Goal: Transaction & Acquisition: Book appointment/travel/reservation

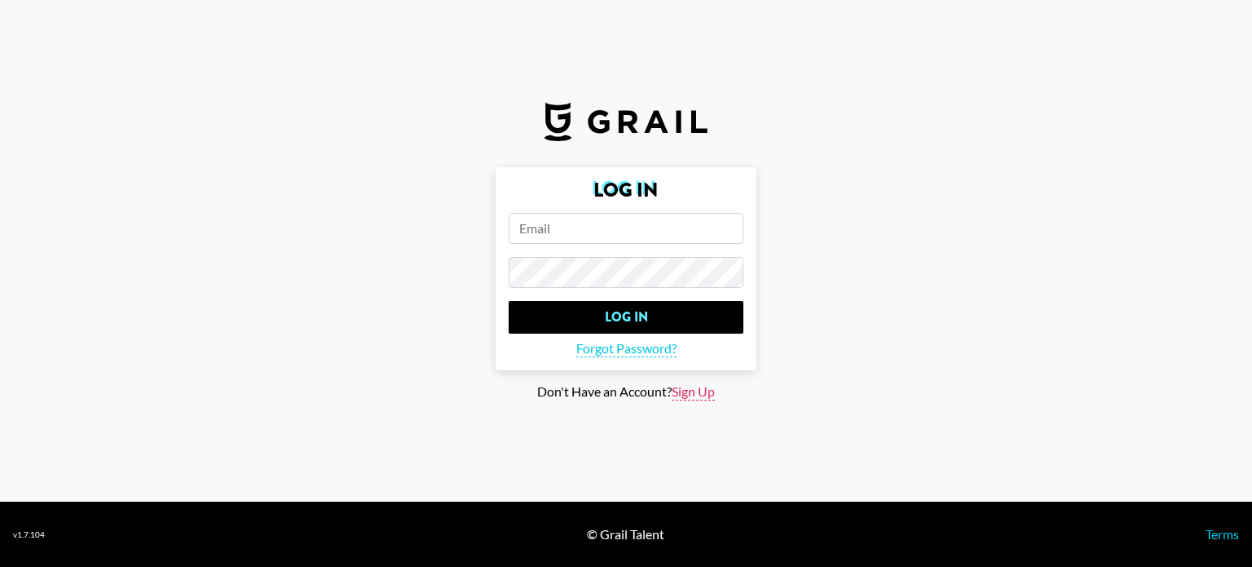
click at [696, 399] on span "Sign Up" at bounding box center [693, 391] width 43 height 17
type input "Sign Up"
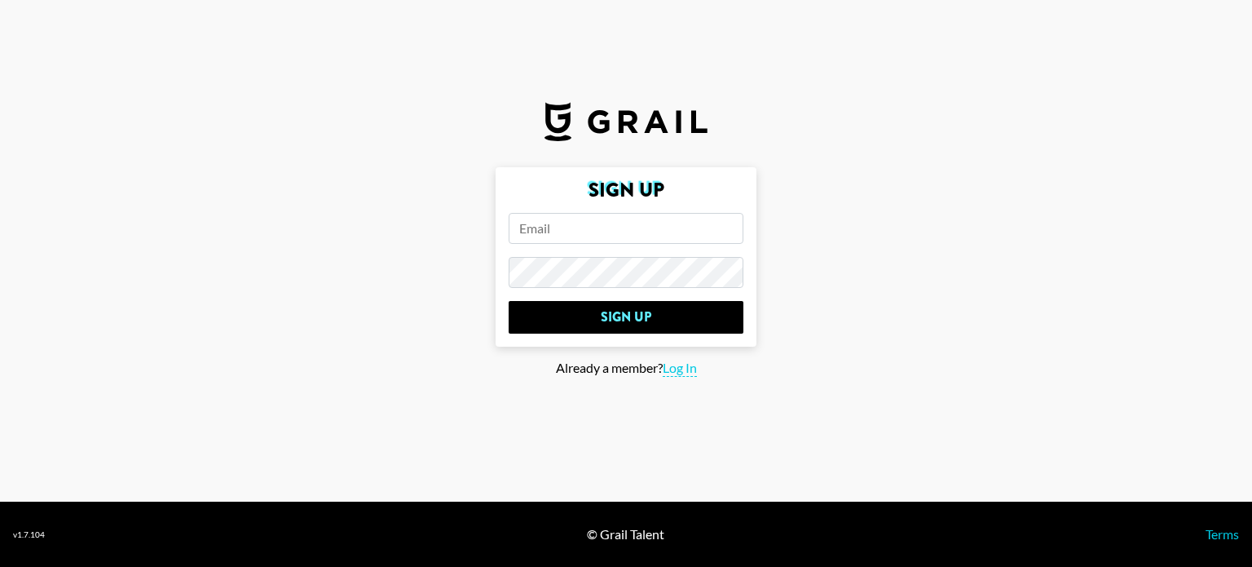
click at [647, 230] on input "email" at bounding box center [626, 228] width 235 height 31
type input "[EMAIL_ADDRESS][DOMAIN_NAME]"
click at [509, 301] on input "Sign Up" at bounding box center [626, 317] width 235 height 33
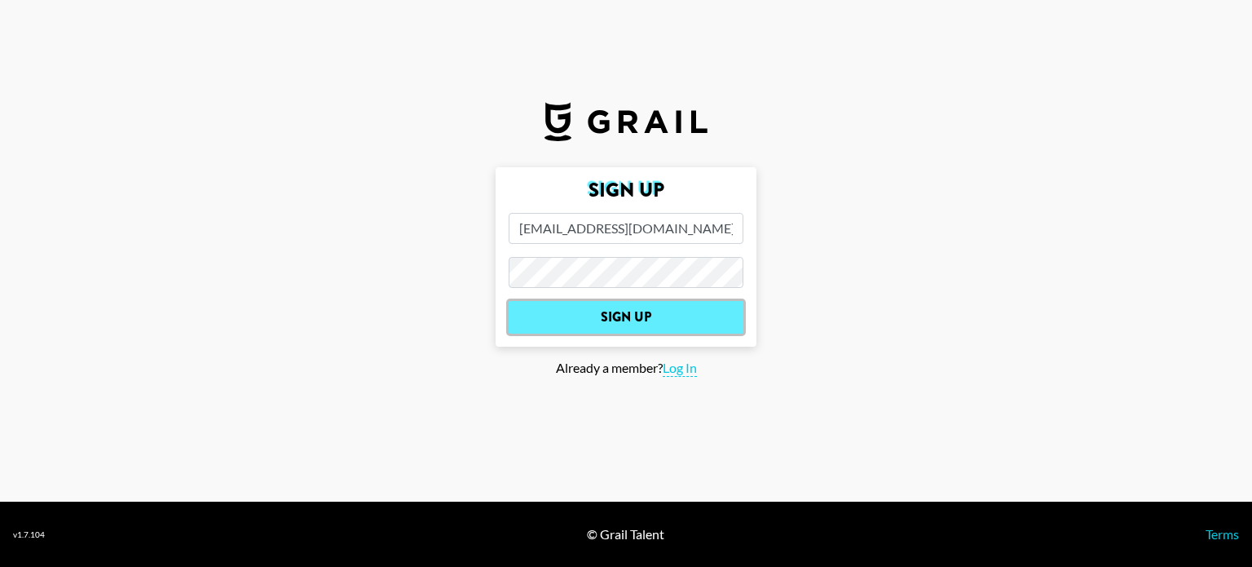
click at [635, 301] on input "Sign Up" at bounding box center [626, 317] width 235 height 33
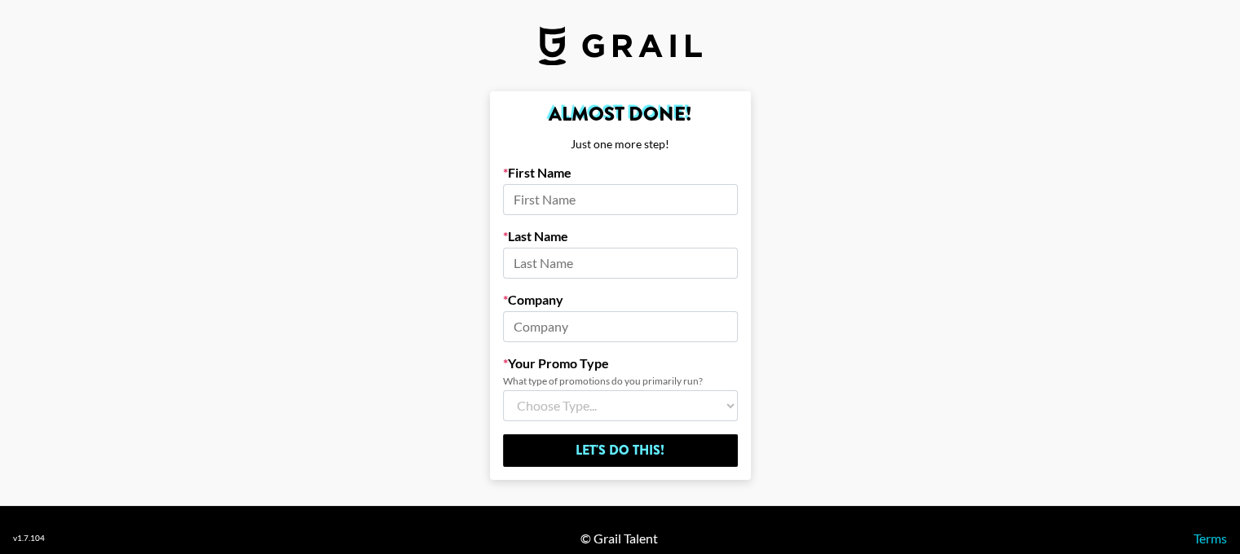
click at [714, 194] on input at bounding box center [620, 199] width 235 height 31
type input "[PERSON_NAME]"
click at [584, 270] on input at bounding box center [620, 263] width 235 height 31
type input "C"
click at [542, 319] on input at bounding box center [620, 326] width 235 height 31
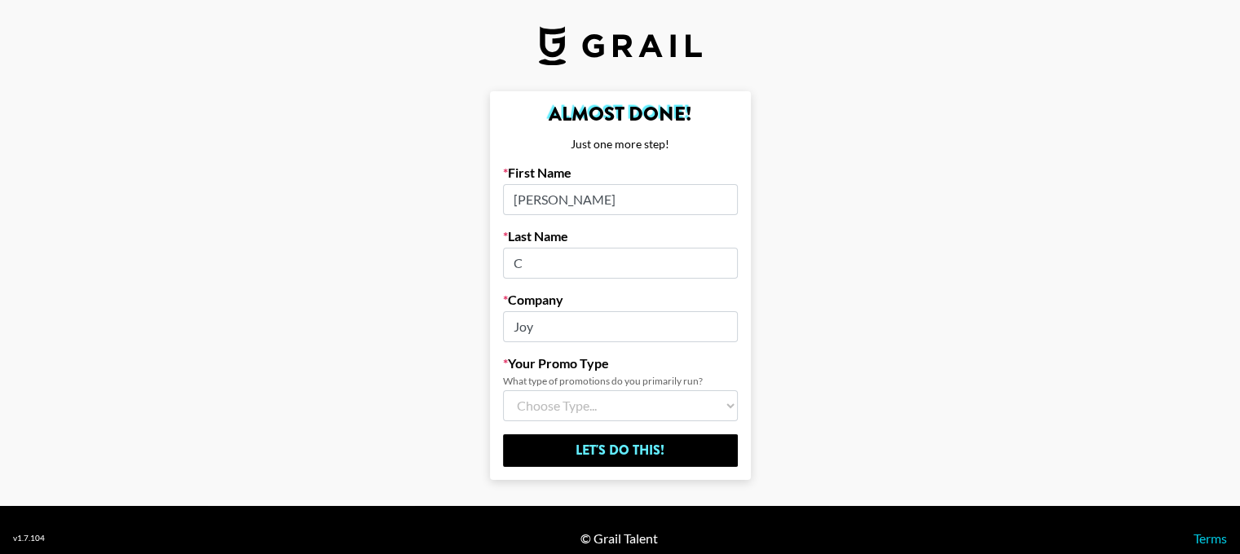
type input "Joy"
click at [592, 406] on select "Choose Type... Song Promos Brand Promos Both (I work at an Agency)" at bounding box center [620, 406] width 235 height 31
select select "Brand"
click at [509, 391] on select "Choose Type... Song Promos Brand Promos Both (I work at an Agency)" at bounding box center [620, 406] width 235 height 31
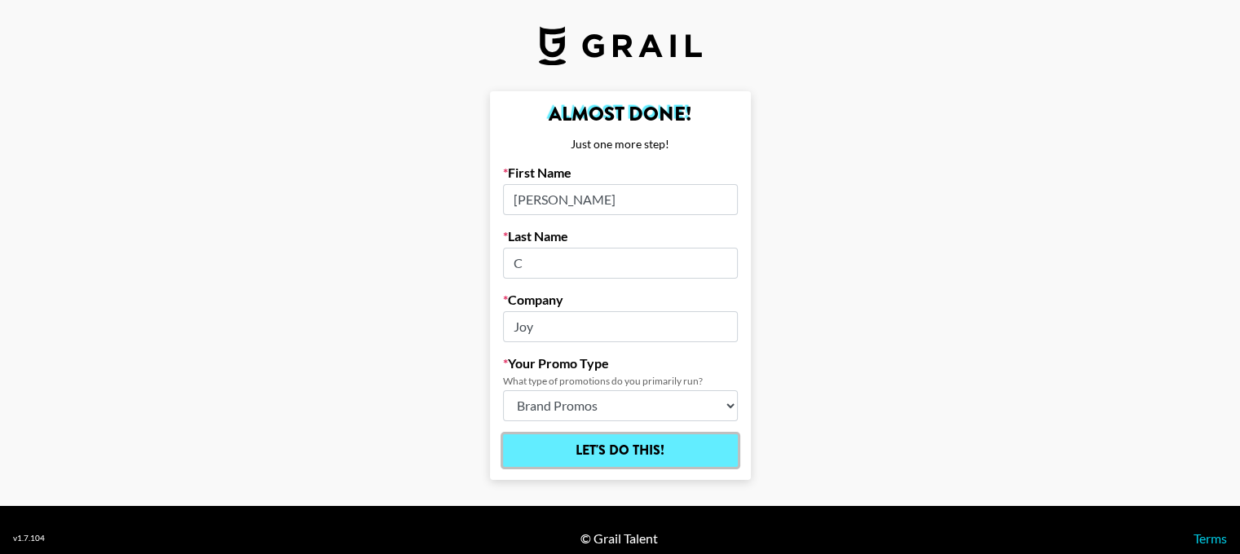
click at [617, 450] on input "Let's Do This!" at bounding box center [620, 451] width 235 height 33
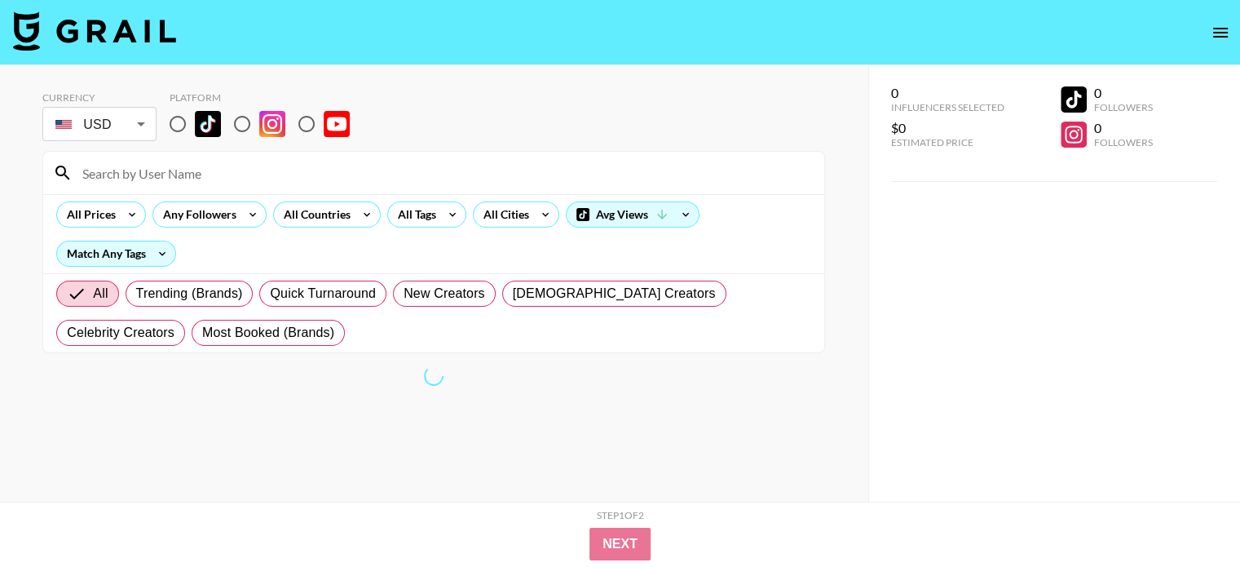
click at [182, 135] on input "radio" at bounding box center [178, 124] width 34 height 34
radio input "true"
click at [135, 126] on body "Currency USD USD ​ Platform All Prices Any Followers All Countries All Tags All…" at bounding box center [620, 316] width 1240 height 632
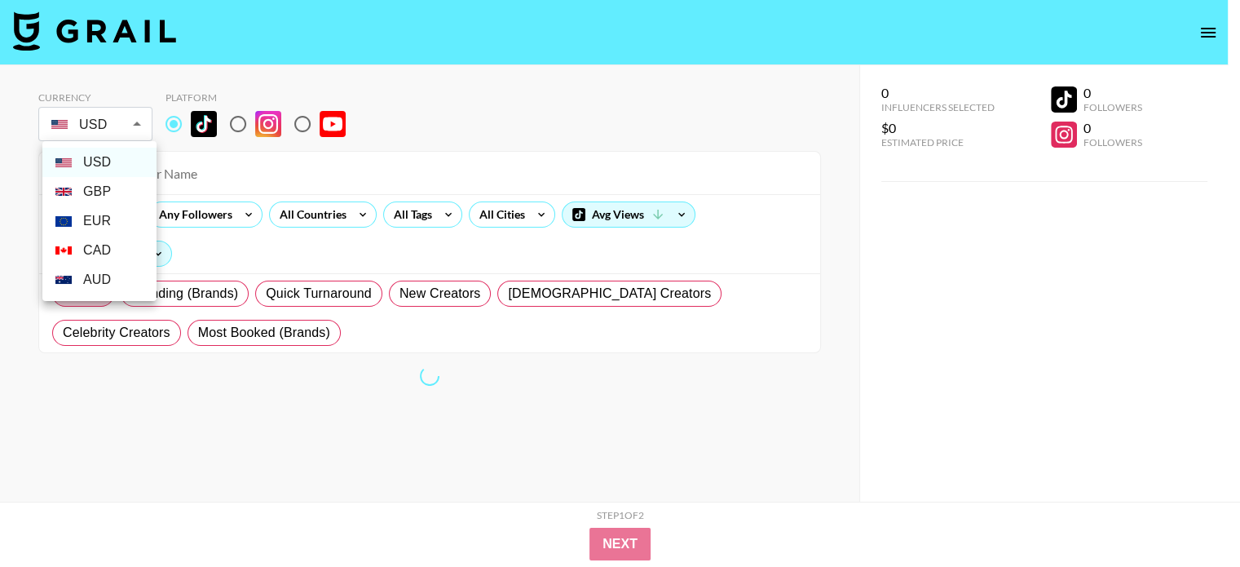
click at [97, 194] on li "GBP" at bounding box center [99, 191] width 114 height 29
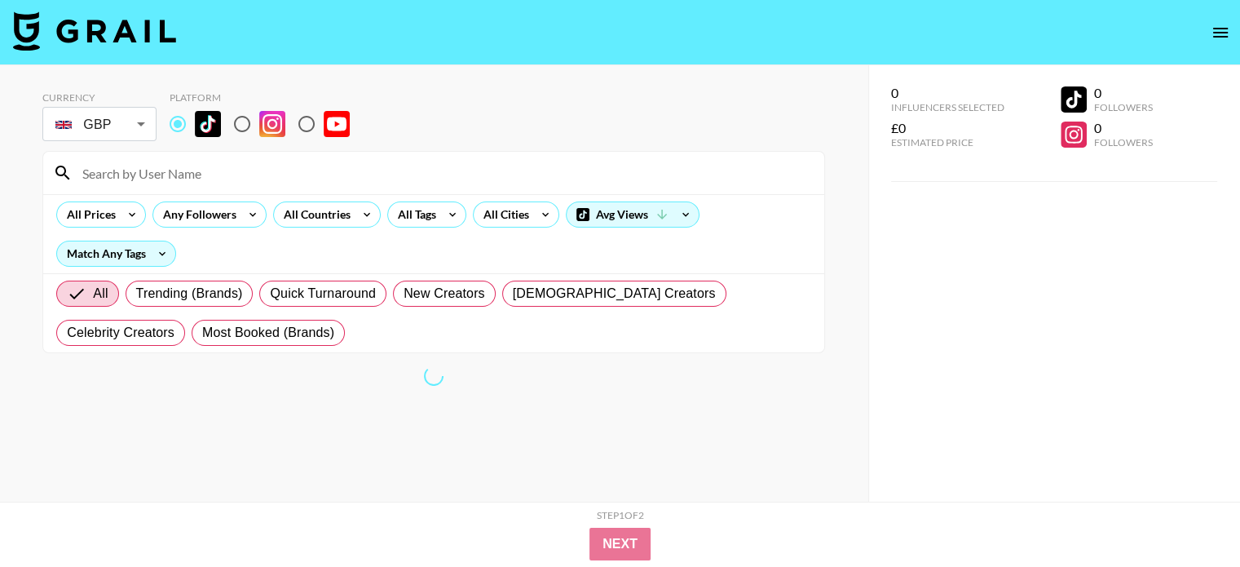
click at [362, 121] on div at bounding box center [620, 283] width 1240 height 567
type input "GBP"
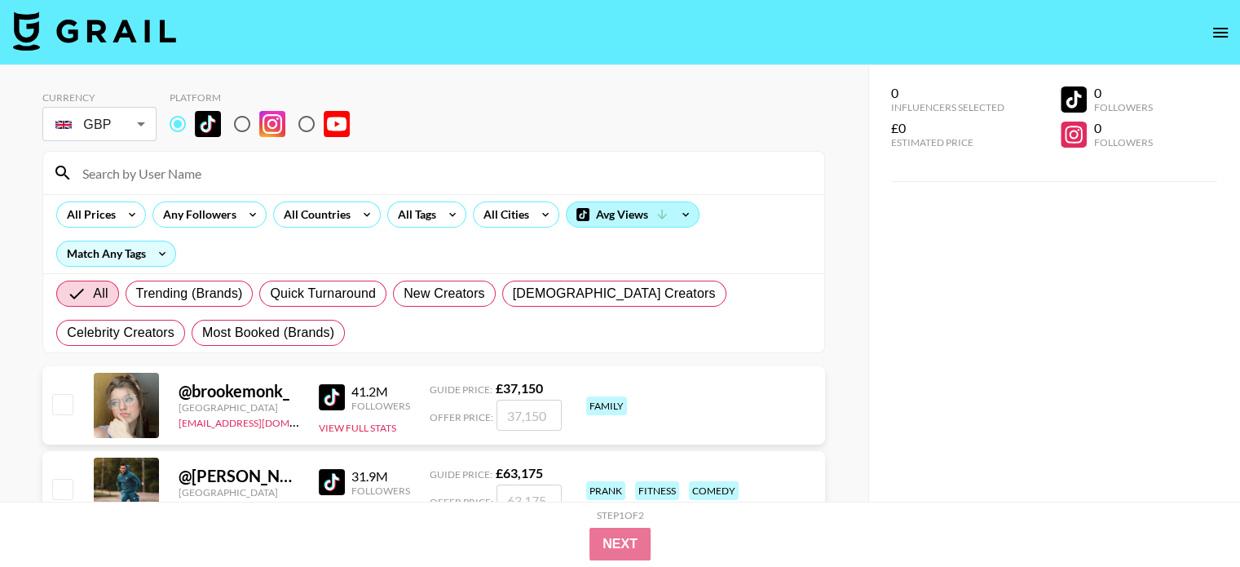
click at [629, 209] on div "Avg Views" at bounding box center [633, 214] width 132 height 24
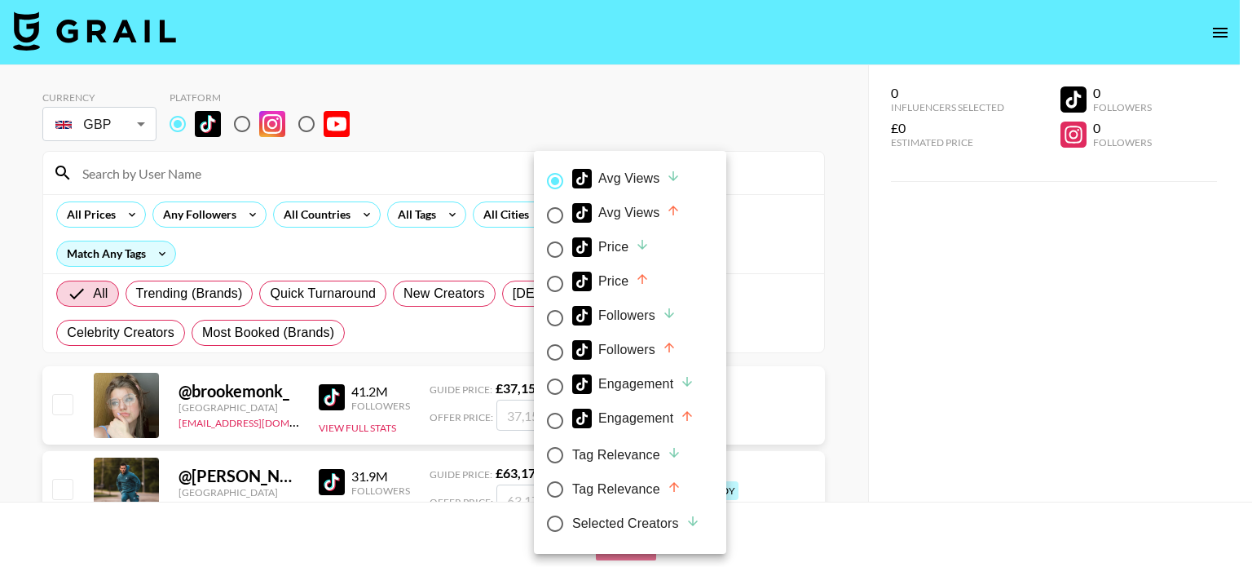
click at [769, 237] on div at bounding box center [626, 283] width 1252 height 567
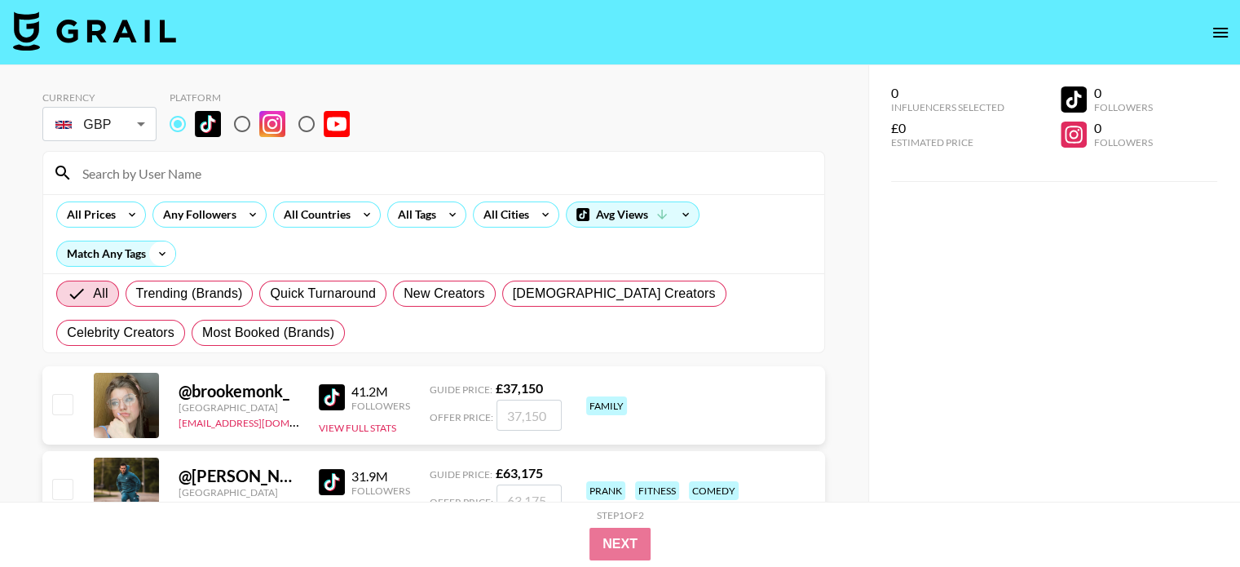
click at [150, 255] on icon at bounding box center [162, 253] width 26 height 24
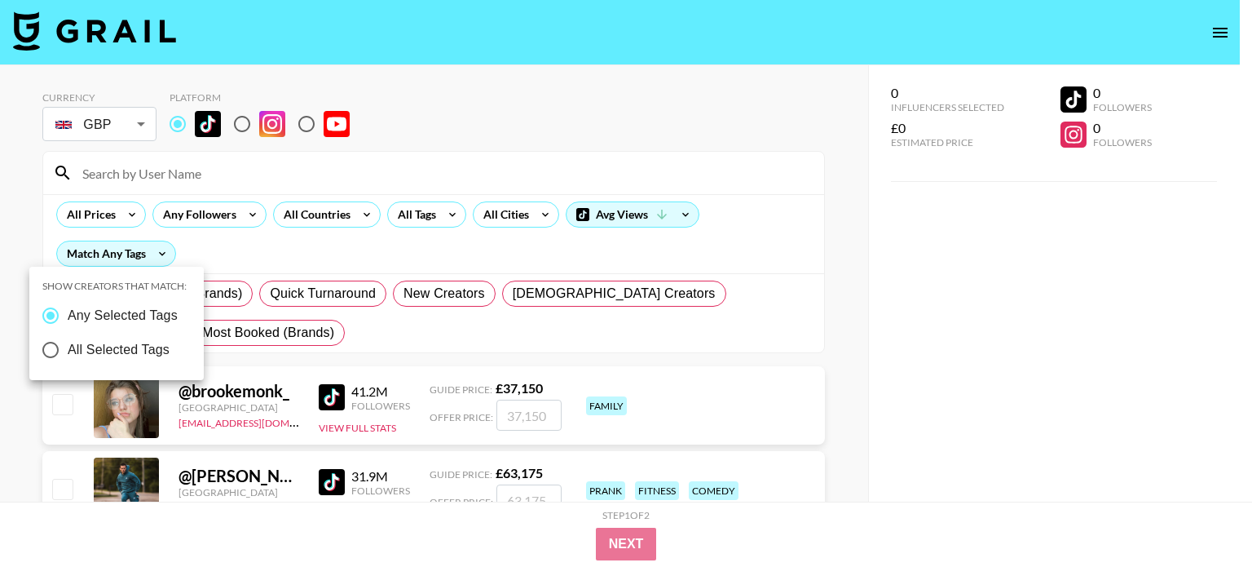
click at [157, 254] on div at bounding box center [626, 283] width 1252 height 567
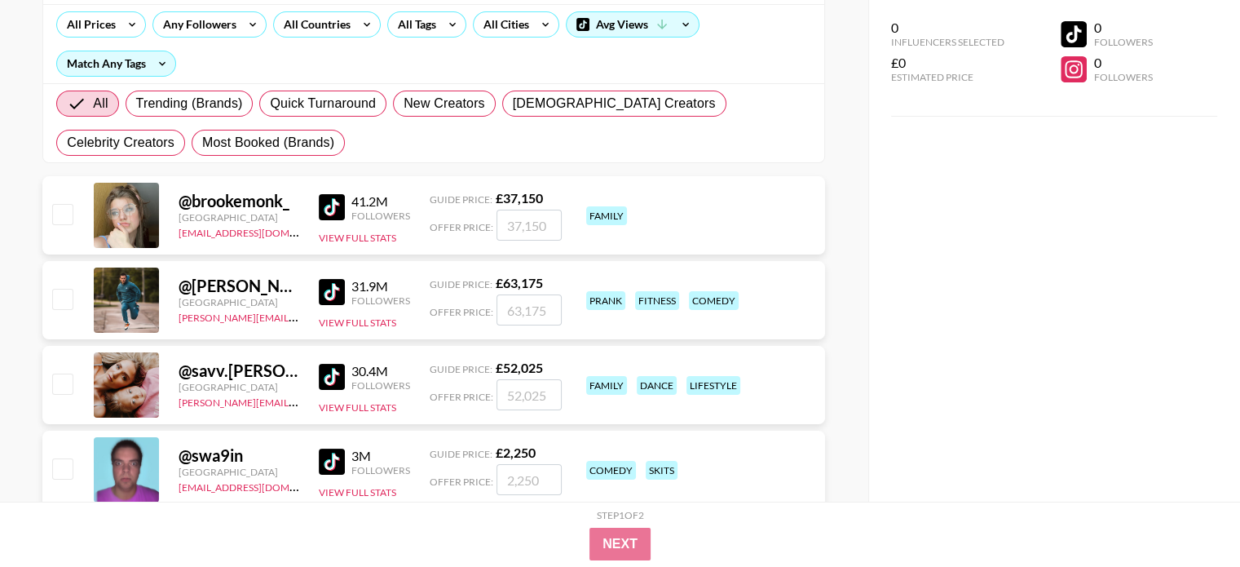
scroll to position [326, 0]
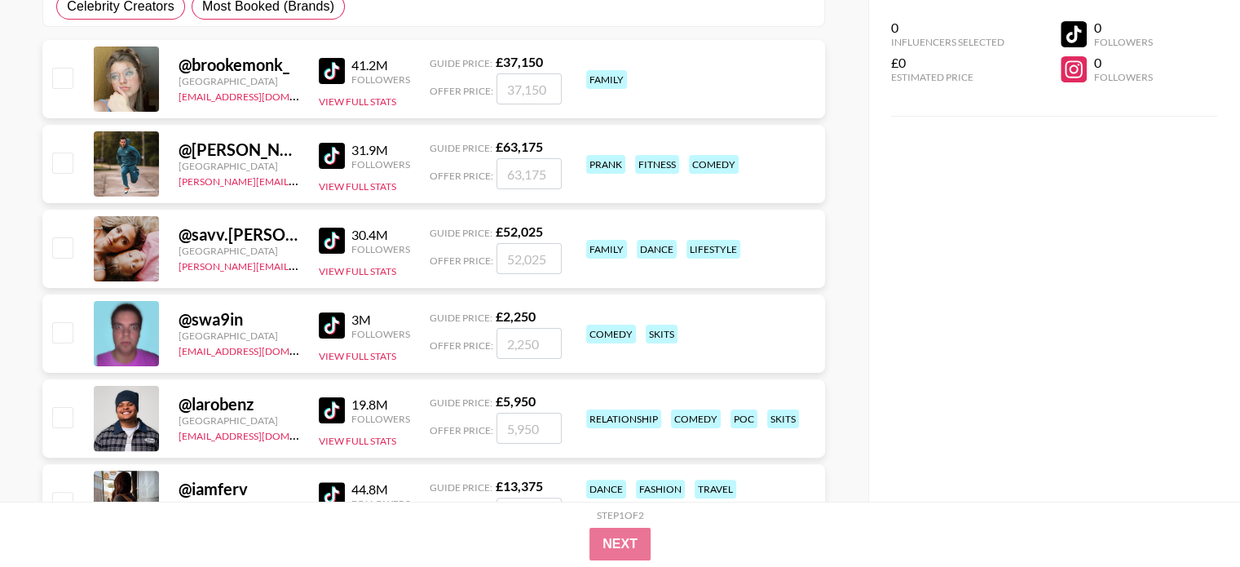
click at [68, 422] on input "checkbox" at bounding box center [62, 417] width 20 height 20
checkbox input "true"
type input "5950"
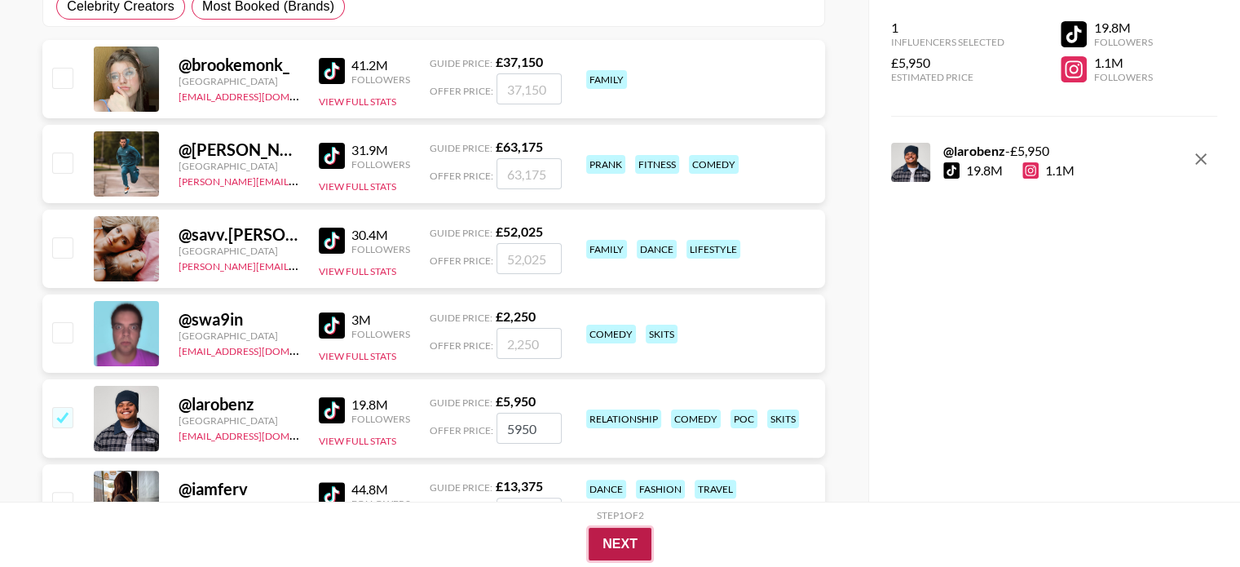
click at [617, 546] on button "Next" at bounding box center [620, 544] width 63 height 33
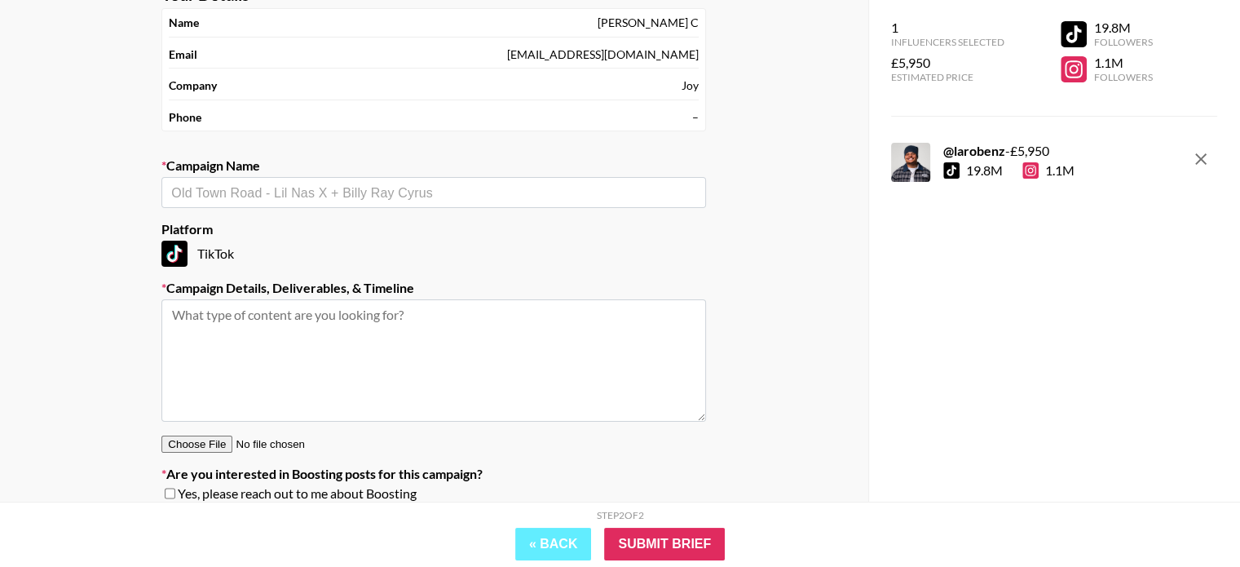
scroll to position [222, 0]
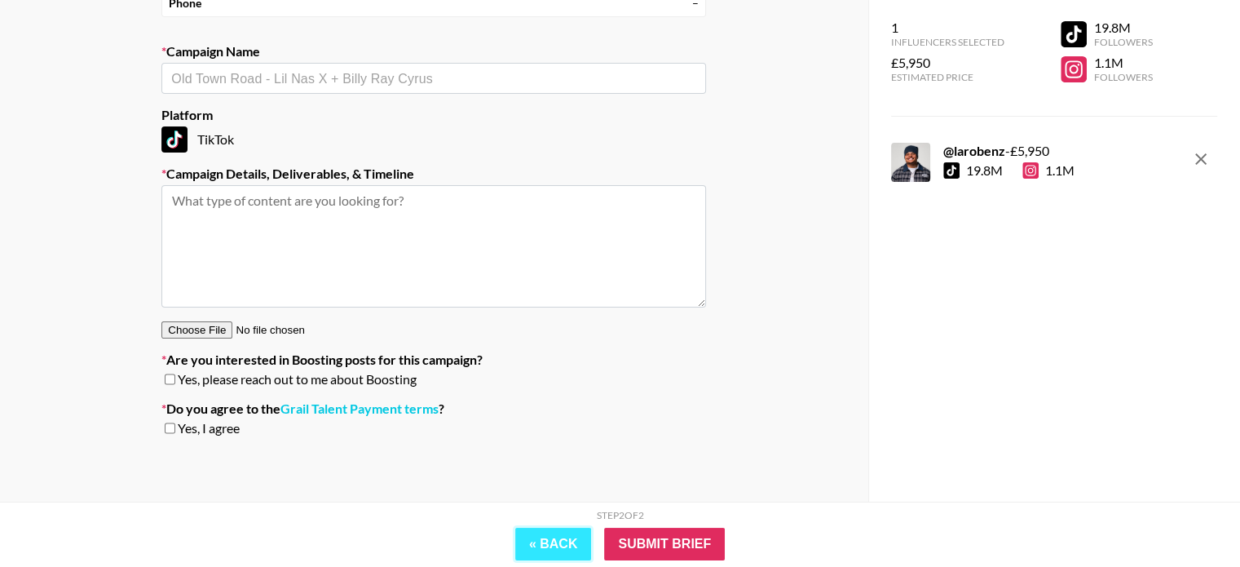
click at [526, 538] on button "« Back" at bounding box center [553, 544] width 77 height 33
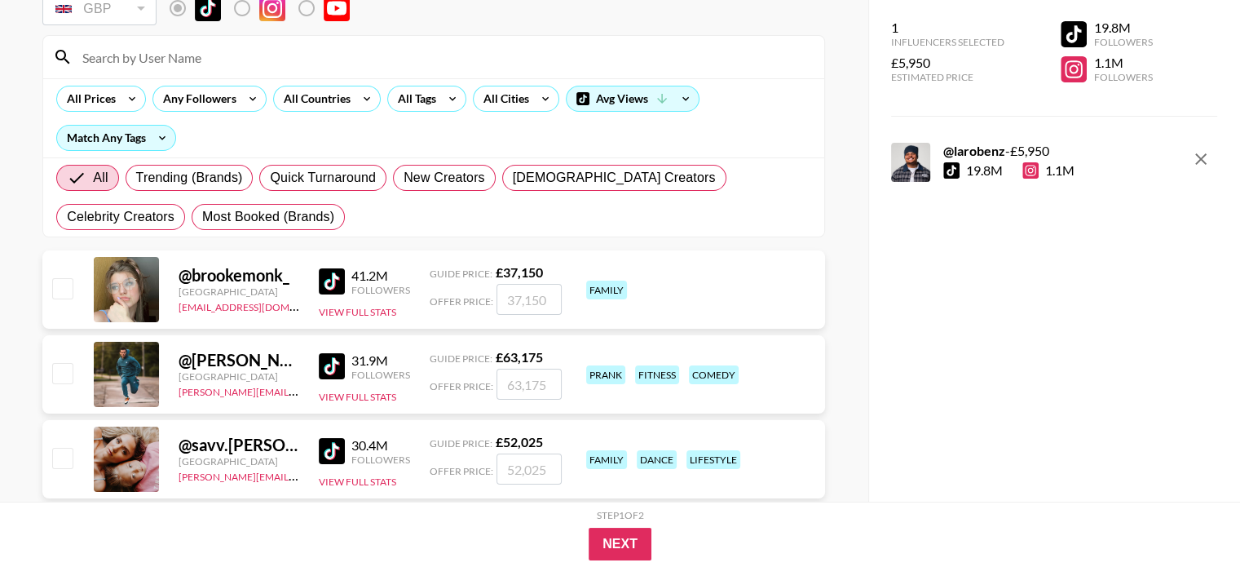
scroll to position [0, 0]
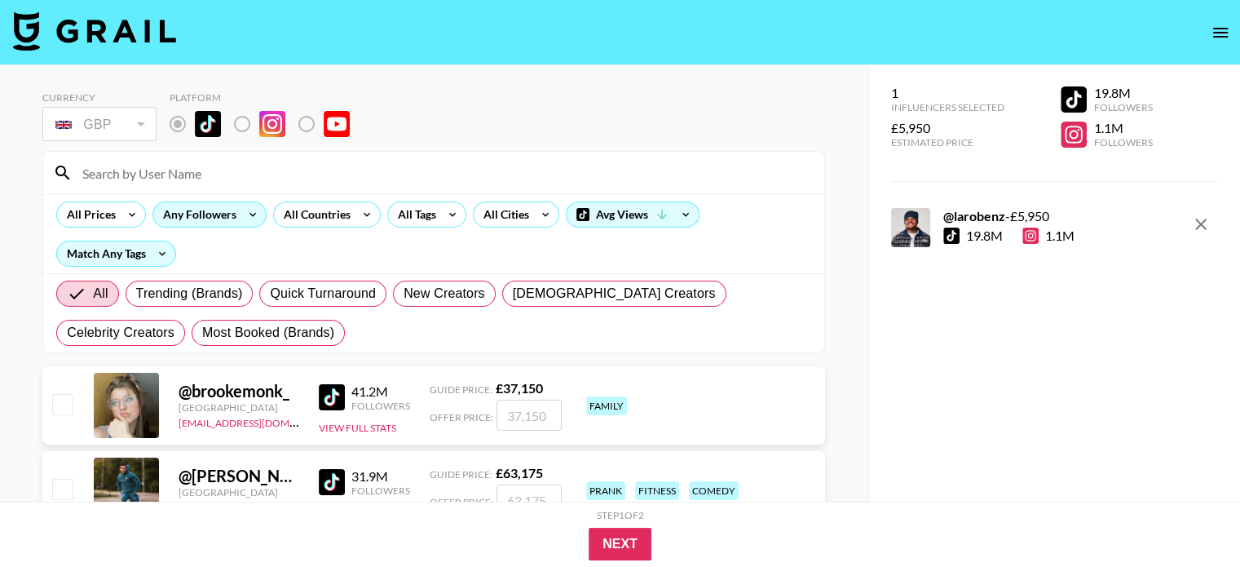
click at [232, 211] on div "Any Followers" at bounding box center [196, 214] width 86 height 24
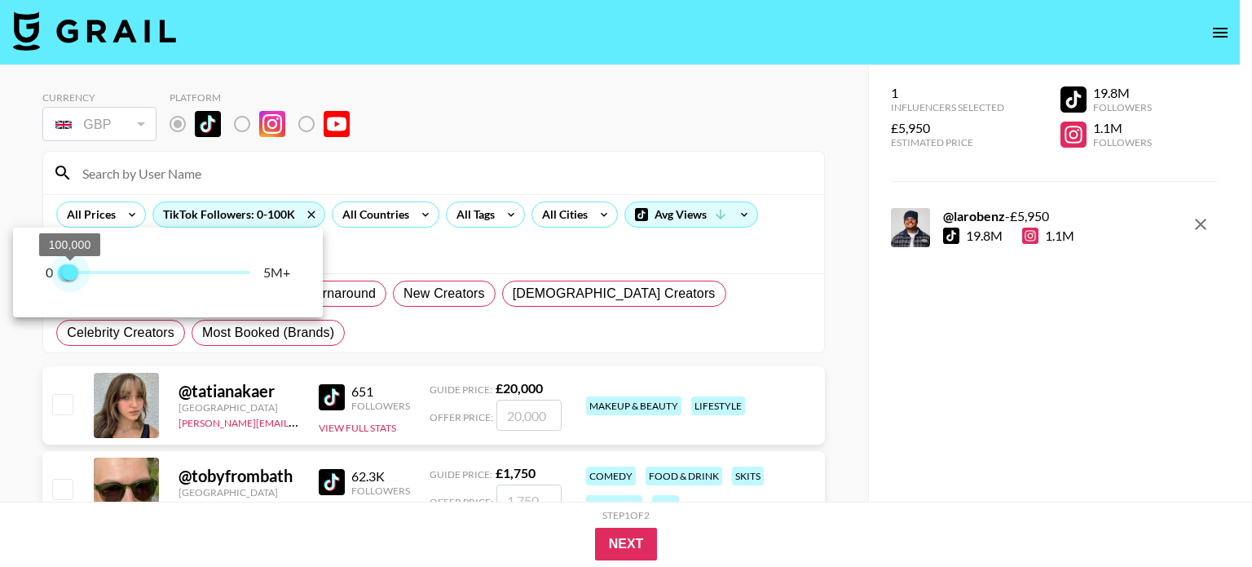
type input "200000"
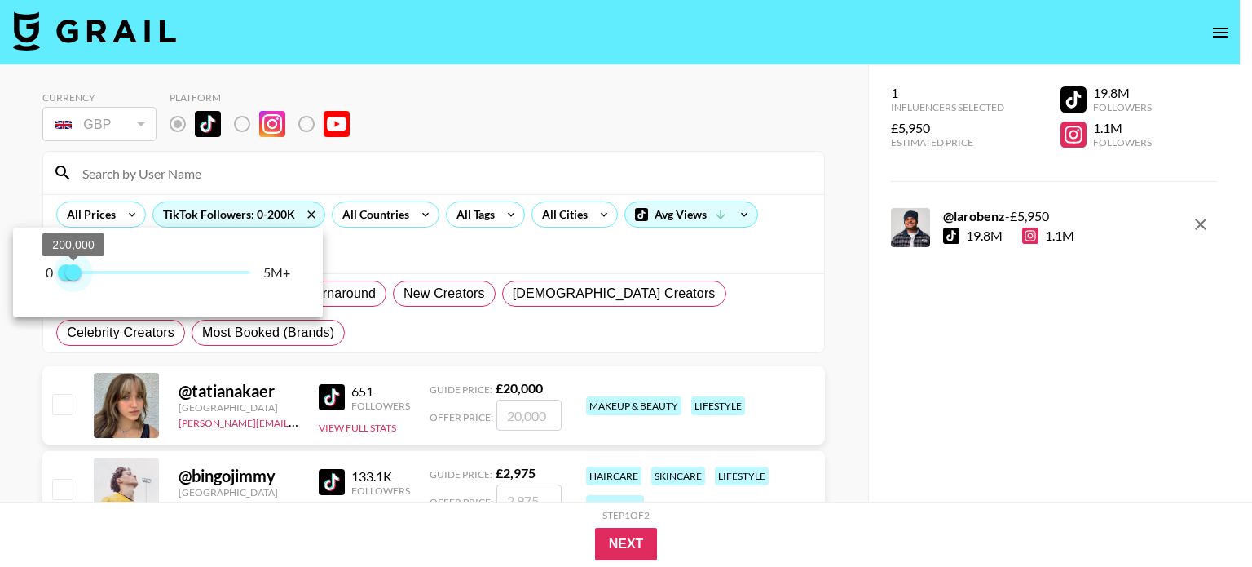
drag, startPoint x: 236, startPoint y: 270, endPoint x: 75, endPoint y: 273, distance: 161.5
click at [75, 273] on span "200,000" at bounding box center [73, 272] width 16 height 16
click at [251, 209] on div at bounding box center [626, 283] width 1252 height 567
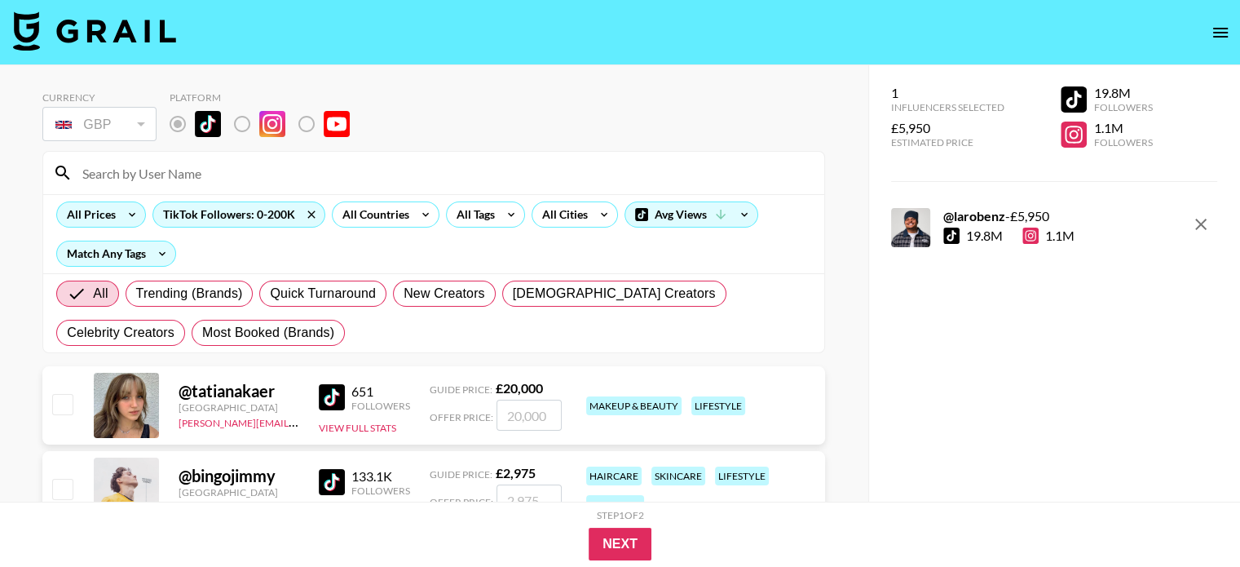
click at [107, 218] on div "All Prices" at bounding box center [88, 214] width 62 height 24
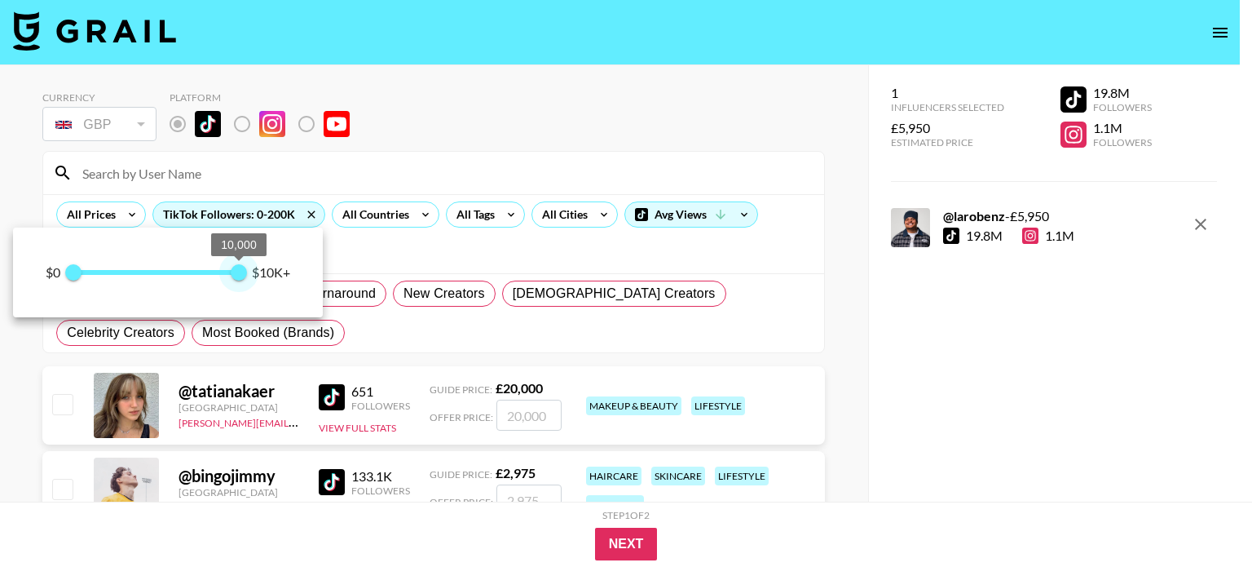
drag, startPoint x: 232, startPoint y: 270, endPoint x: 315, endPoint y: 296, distance: 87.2
click at [315, 296] on div "$0 0 10,000 $10K+" at bounding box center [168, 272] width 310 height 90
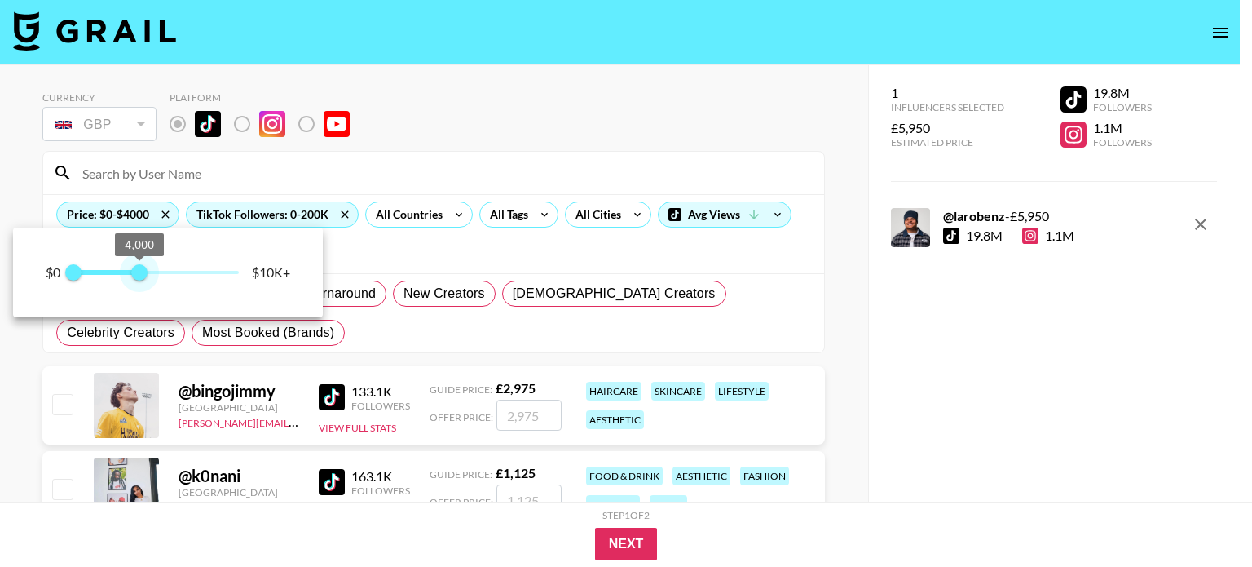
type input "3500"
drag, startPoint x: 241, startPoint y: 282, endPoint x: 131, endPoint y: 297, distance: 110.2
click at [131, 297] on div "$0 0 3,500 $10K+" at bounding box center [168, 272] width 310 height 90
click at [244, 172] on div at bounding box center [626, 283] width 1252 height 567
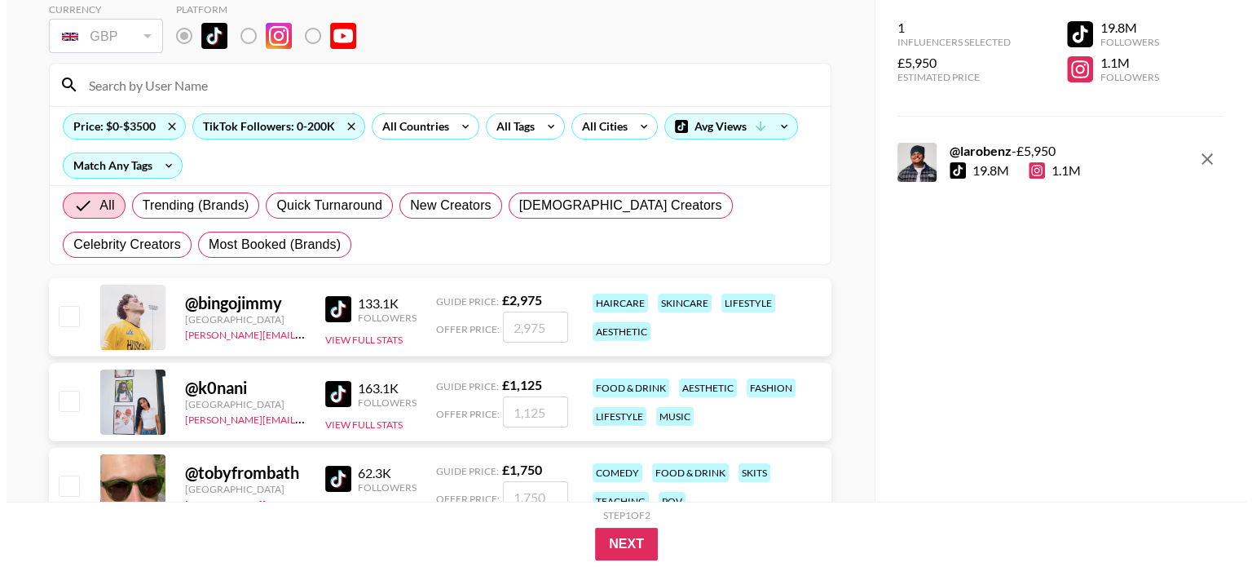
scroll to position [82, 0]
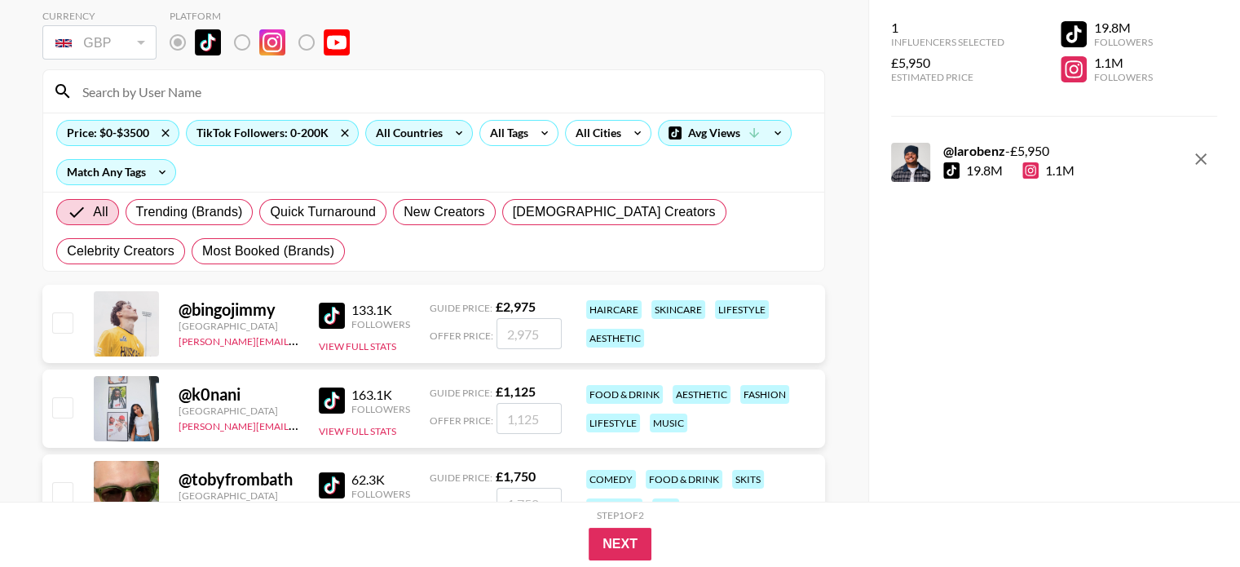
click at [456, 129] on icon at bounding box center [459, 133] width 26 height 24
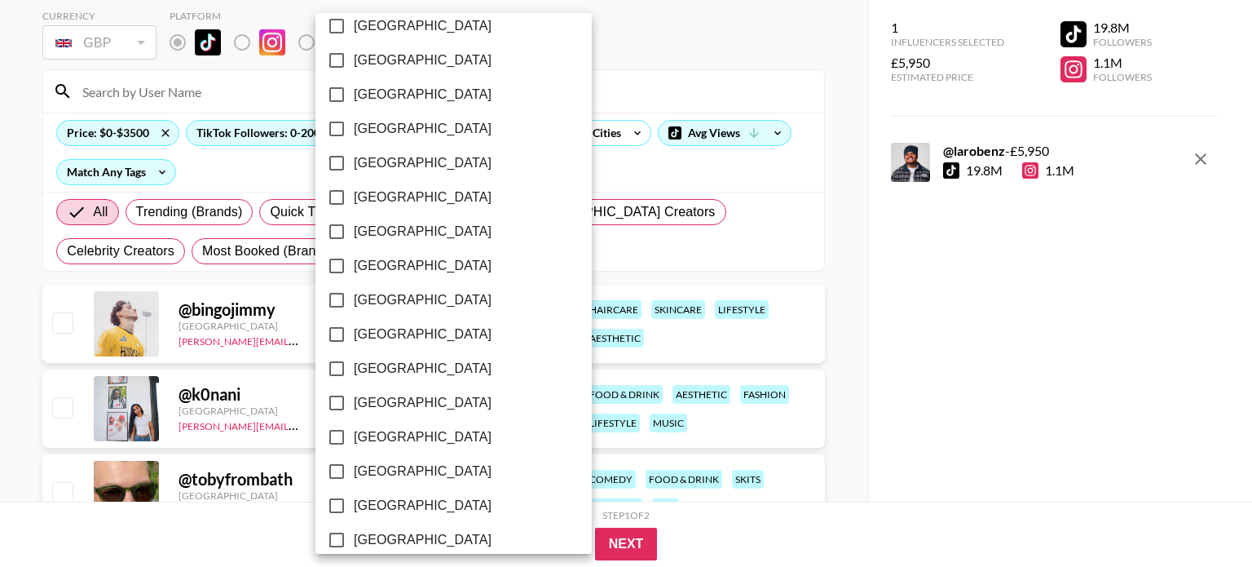
scroll to position [1334, 0]
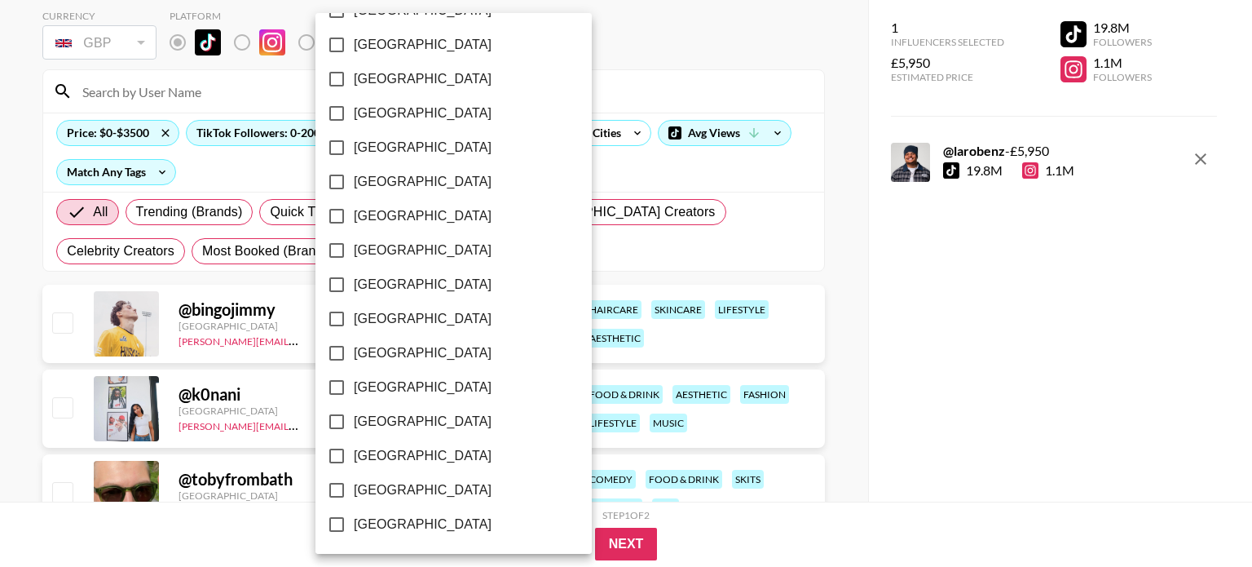
click at [382, 461] on span "[GEOGRAPHIC_DATA]" at bounding box center [423, 456] width 138 height 20
click at [354, 461] on input "[GEOGRAPHIC_DATA]" at bounding box center [337, 456] width 34 height 34
checkbox input "true"
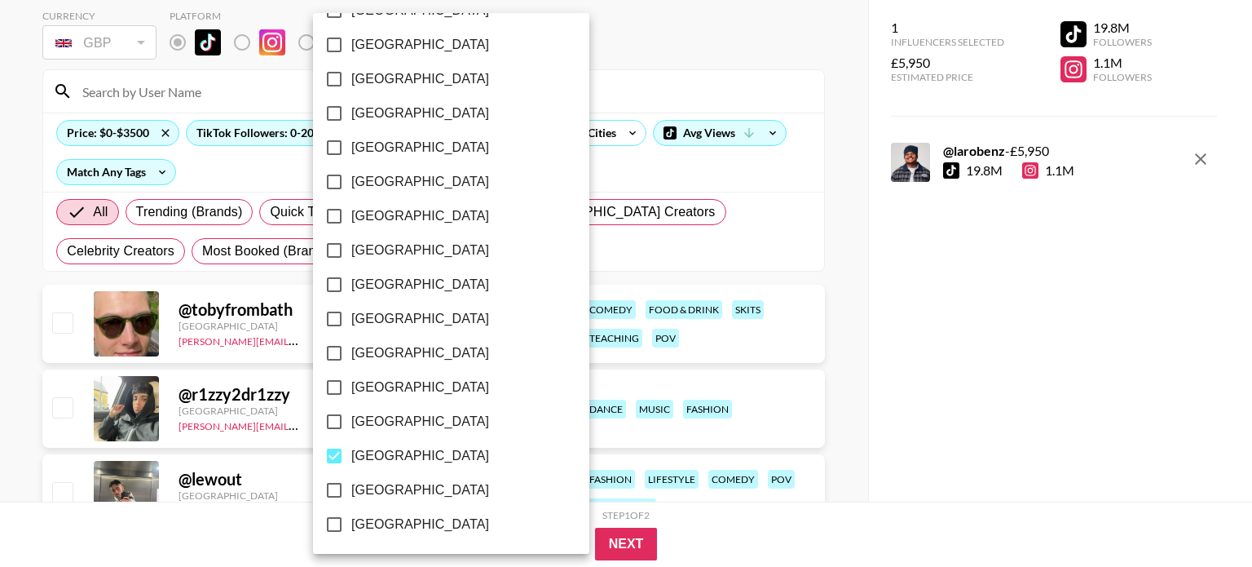
click at [547, 169] on div at bounding box center [626, 283] width 1252 height 567
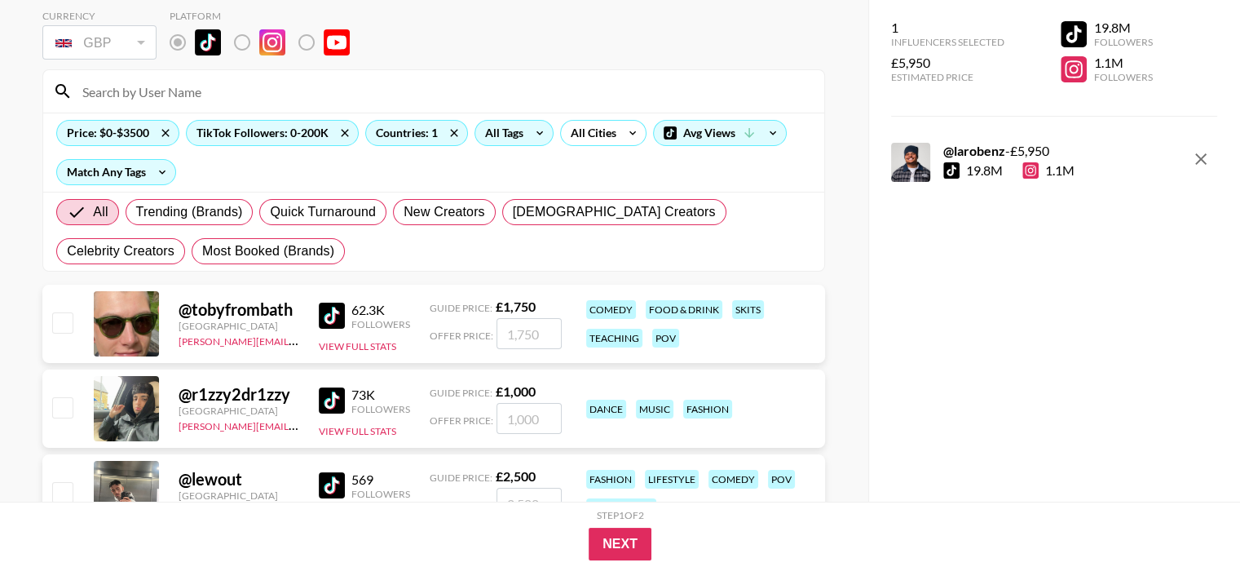
click at [528, 137] on icon at bounding box center [540, 133] width 26 height 24
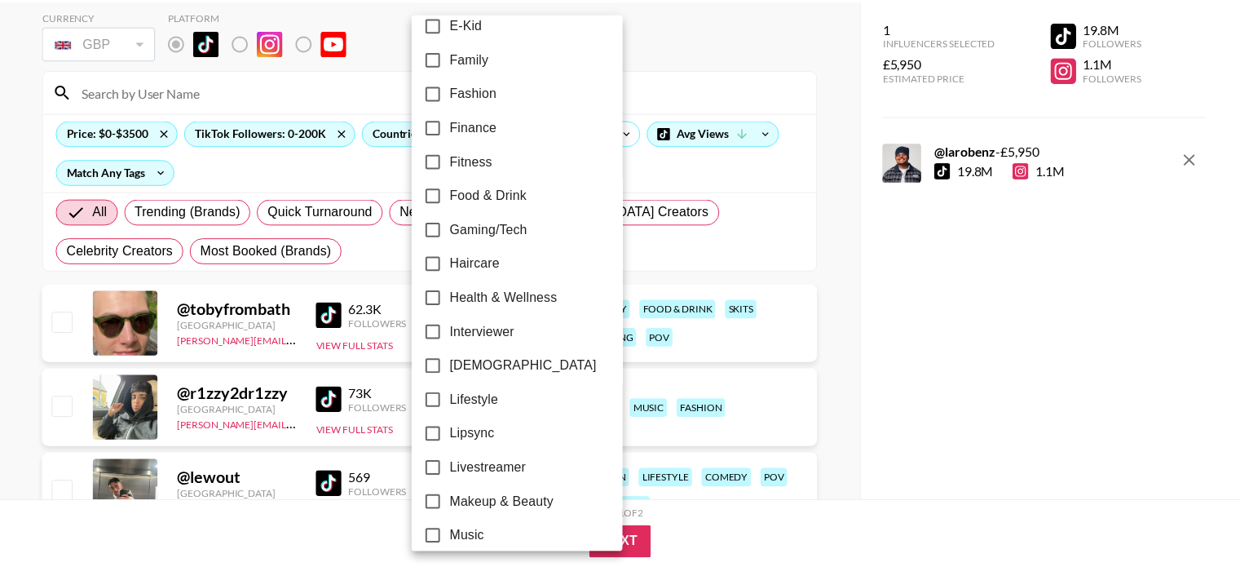
scroll to position [571, 0]
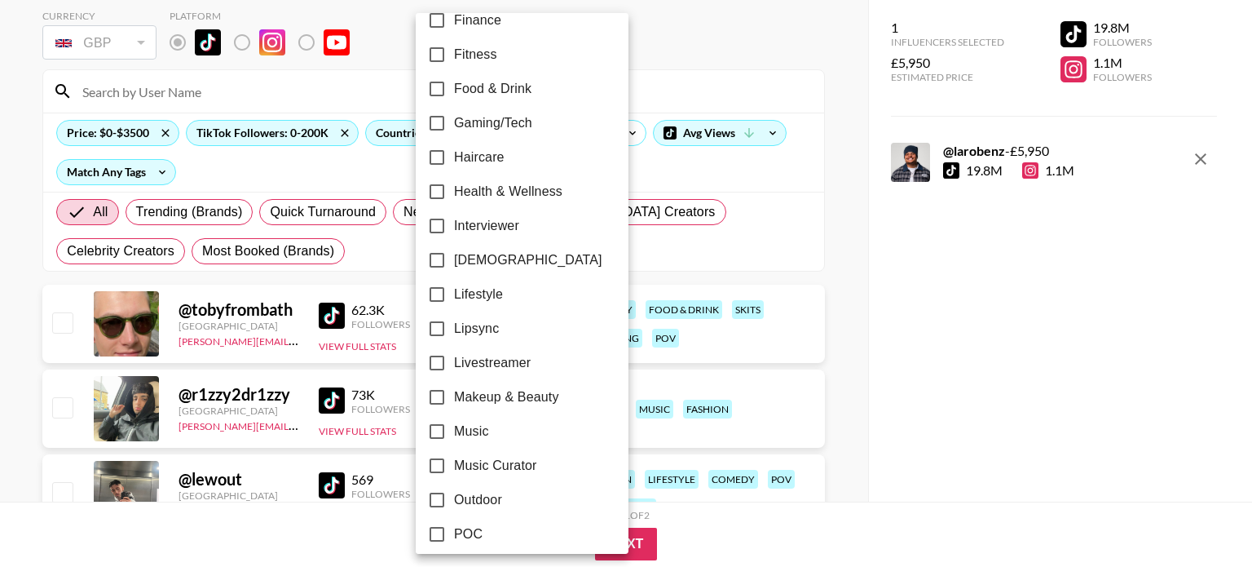
click at [476, 298] on span "Lifestyle" at bounding box center [478, 295] width 49 height 20
click at [454, 298] on input "Lifestyle" at bounding box center [437, 294] width 34 height 34
checkbox input "true"
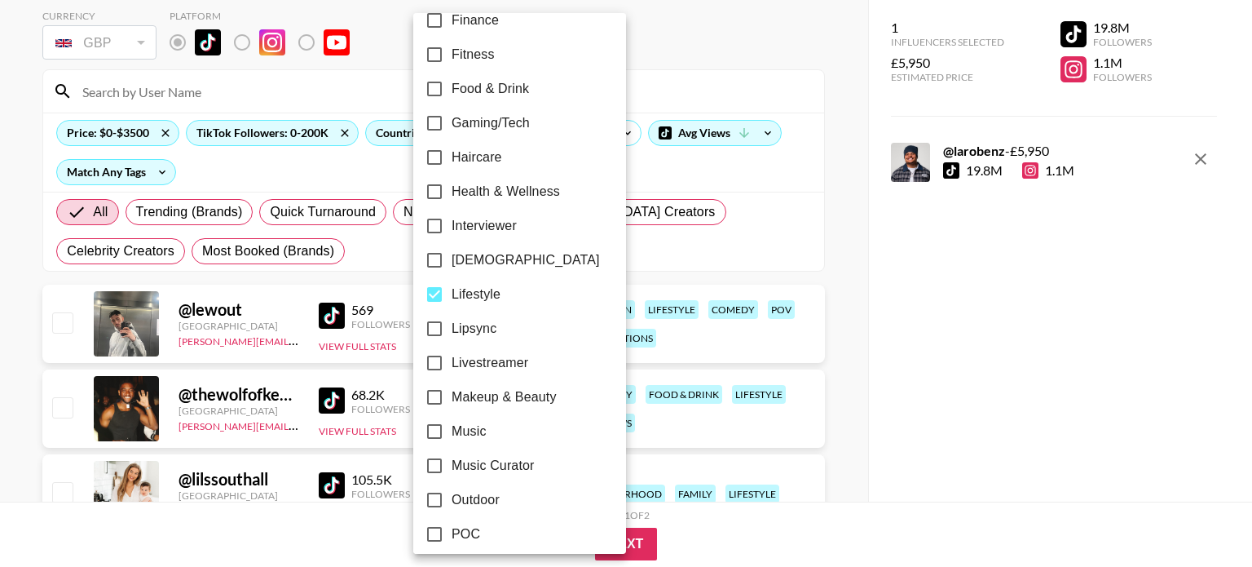
click at [656, 161] on div at bounding box center [626, 283] width 1252 height 567
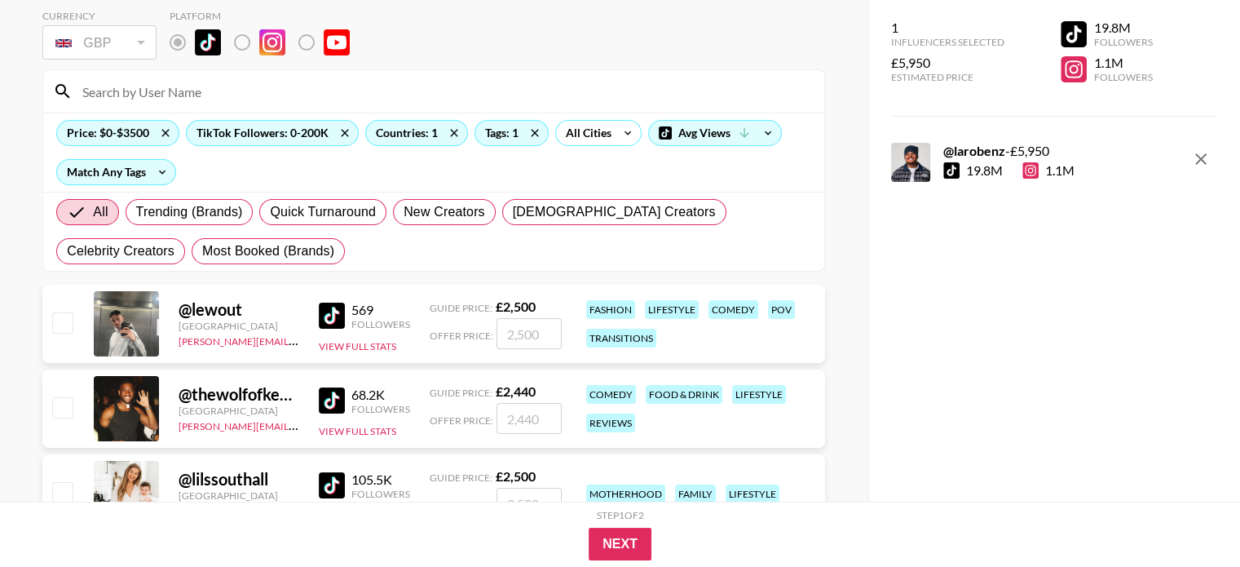
click at [626, 124] on div "24h Acting Aesthetic Alternative Animals / Pets Anime Art Astrology Body Positi…" at bounding box center [620, 283] width 1240 height 567
click at [626, 127] on icon at bounding box center [628, 133] width 26 height 24
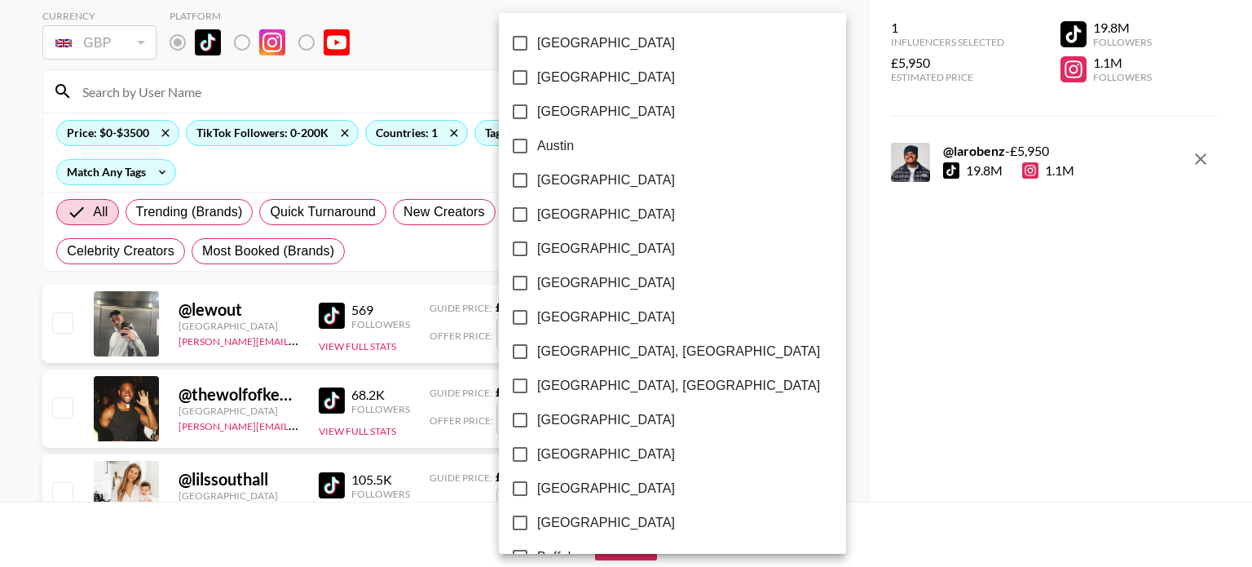
click at [722, 142] on div at bounding box center [626, 283] width 1252 height 567
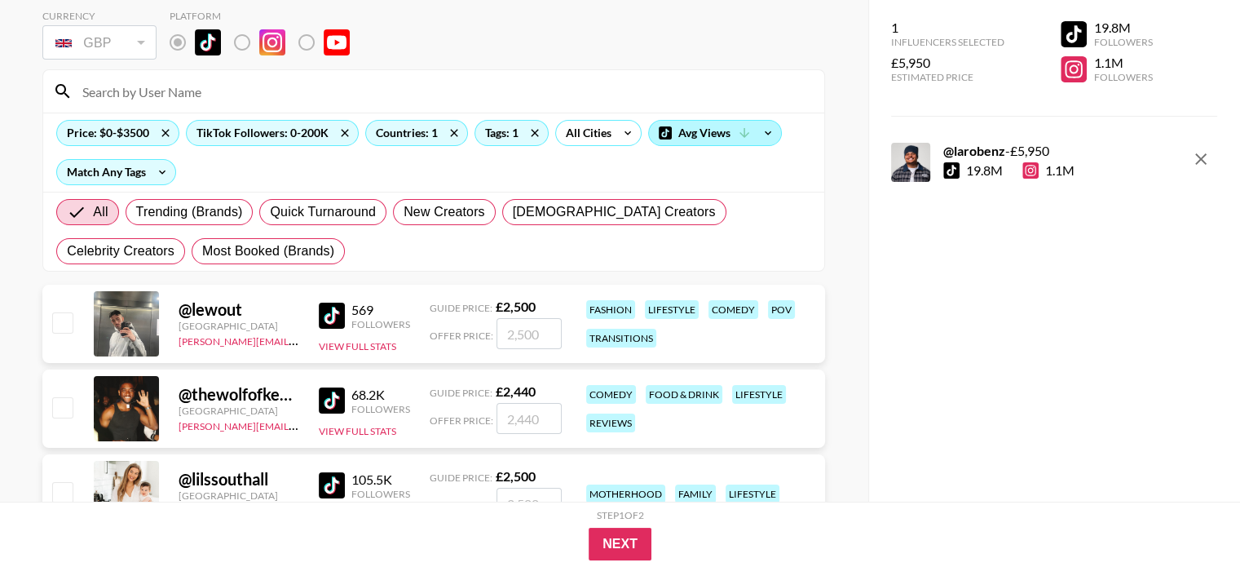
click at [740, 134] on icon at bounding box center [744, 133] width 15 height 15
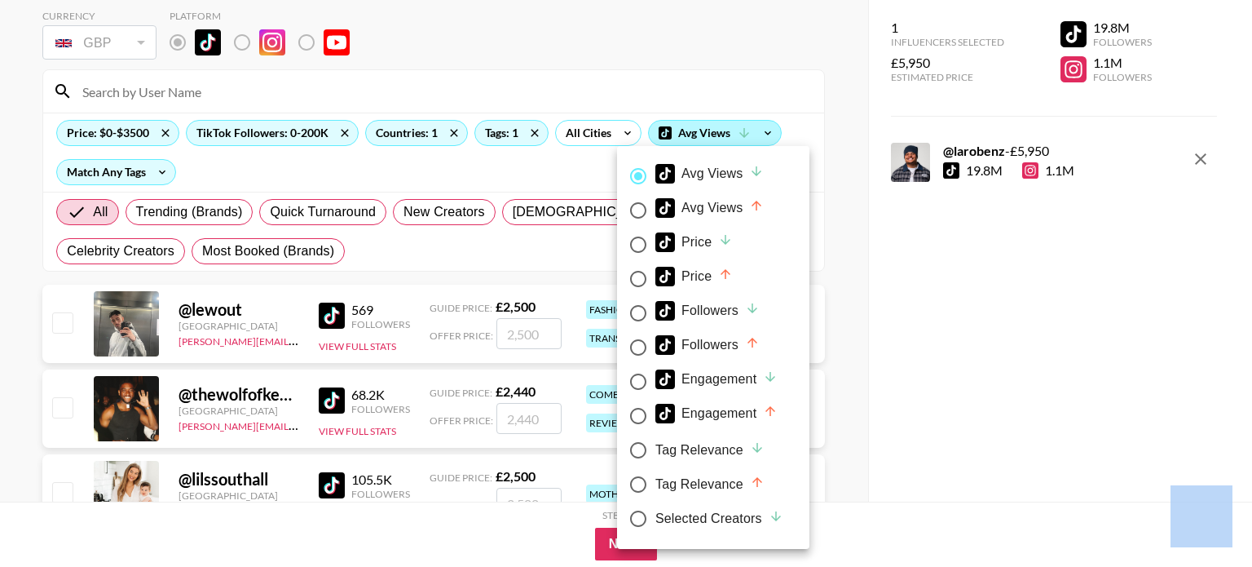
click at [740, 134] on div at bounding box center [626, 283] width 1252 height 567
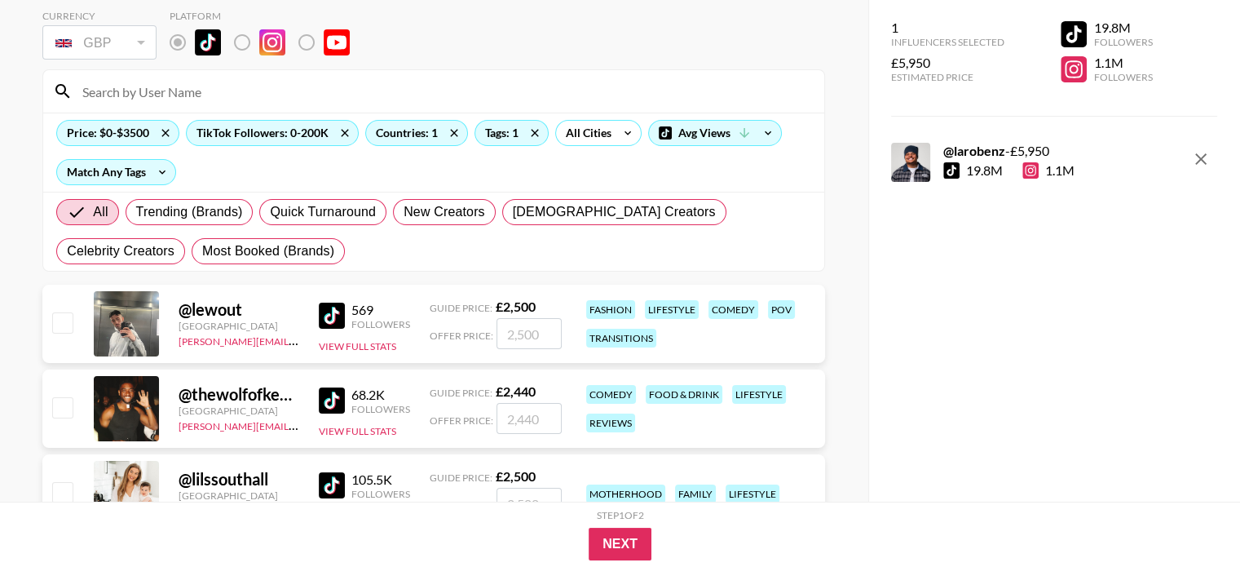
click at [294, 175] on div "Price: $0-$3500 TikTok Followers: 0-200K Countries: 1 Tags: 1 All Cities Avg Vi…" at bounding box center [433, 152] width 781 height 79
click at [150, 185] on div "Price: $0-$3500 TikTok Followers: 0-200K Countries: 1 Tags: 1 All Cities Avg Vi…" at bounding box center [433, 152] width 781 height 79
click at [152, 174] on icon at bounding box center [162, 172] width 26 height 24
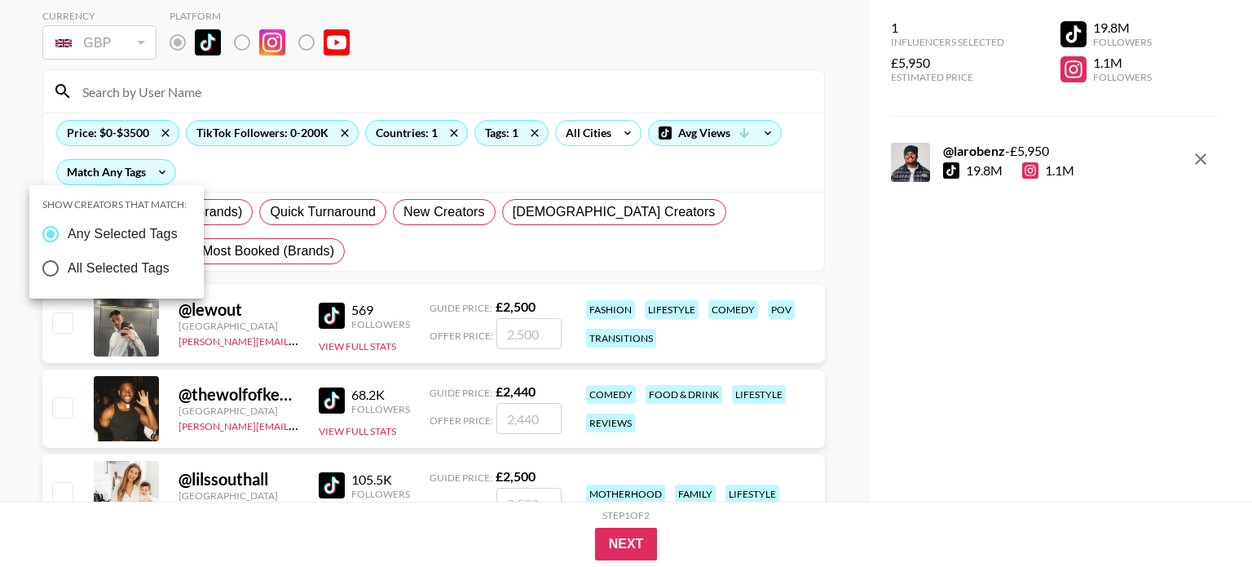
click at [192, 169] on div at bounding box center [626, 283] width 1252 height 567
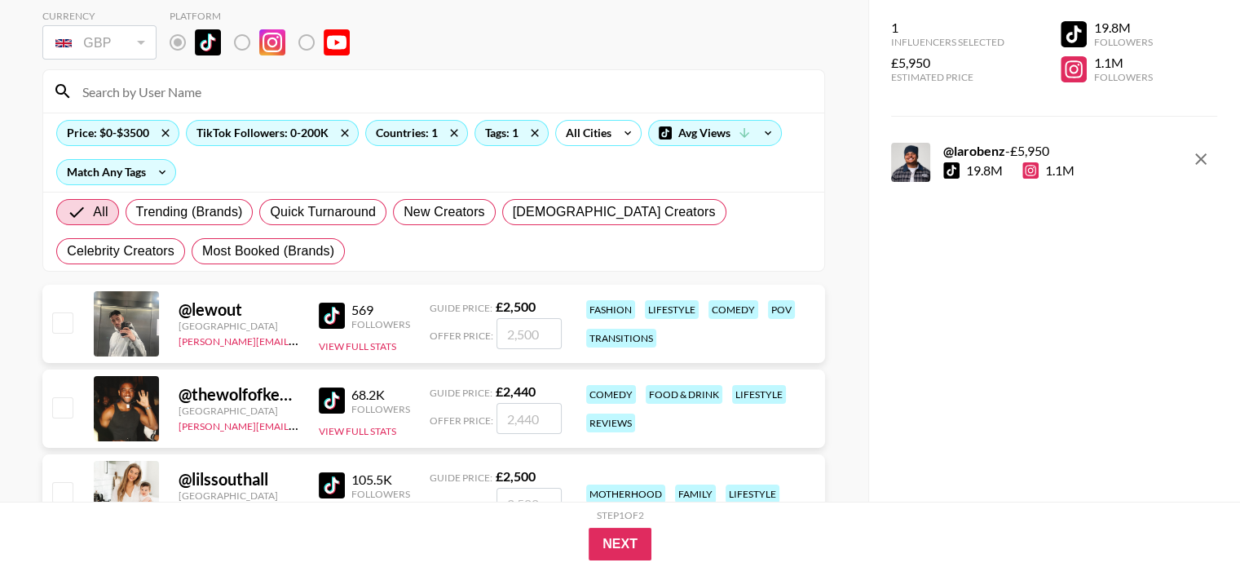
scroll to position [0, 0]
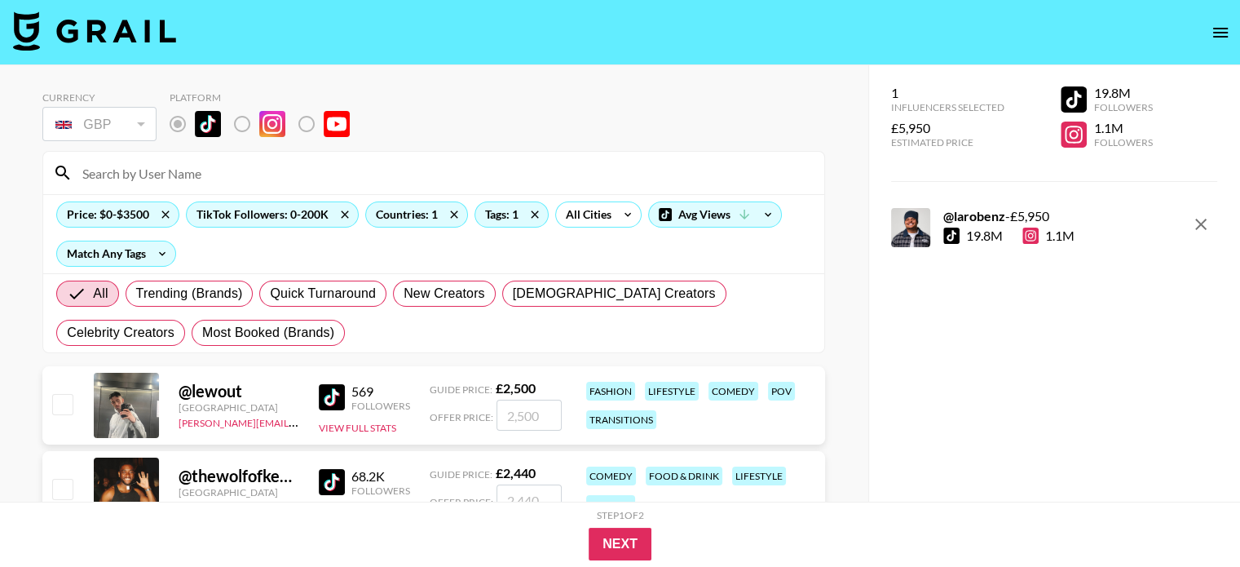
drag, startPoint x: 280, startPoint y: 2, endPoint x: 261, endPoint y: 104, distance: 103.6
click at [254, 104] on div "Platform" at bounding box center [266, 117] width 193 height 53
